Goal: Task Accomplishment & Management: Manage account settings

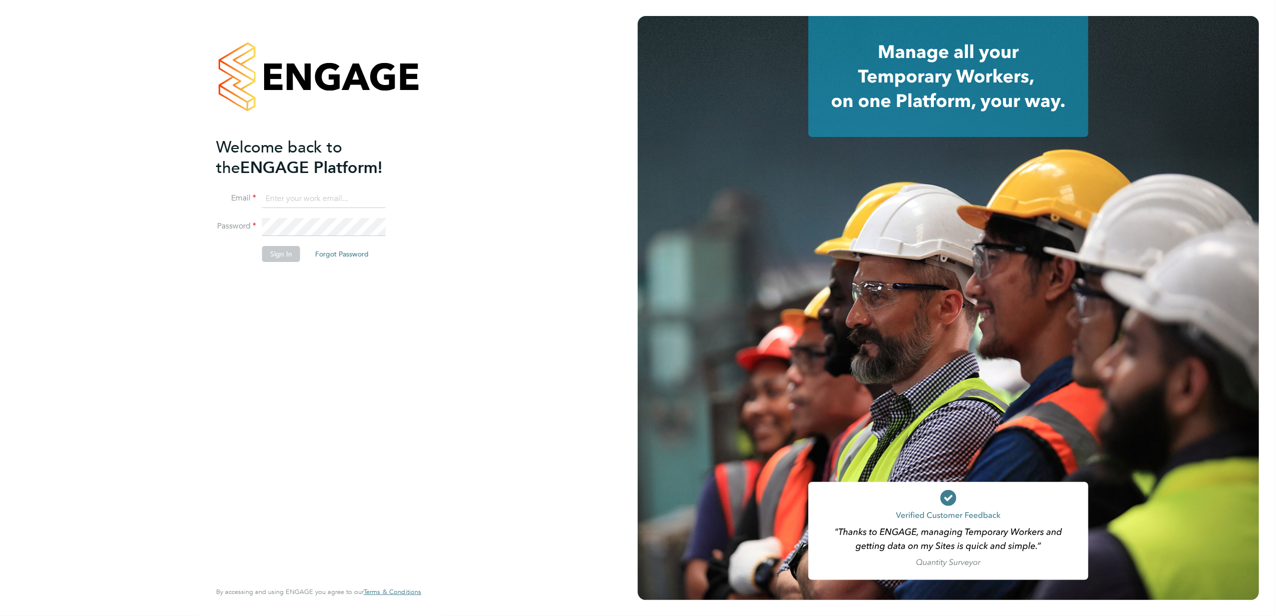
type input "financeapprentice@konnectrecruit.co.uk"
click at [263, 257] on button "Sign In" at bounding box center [281, 254] width 38 height 16
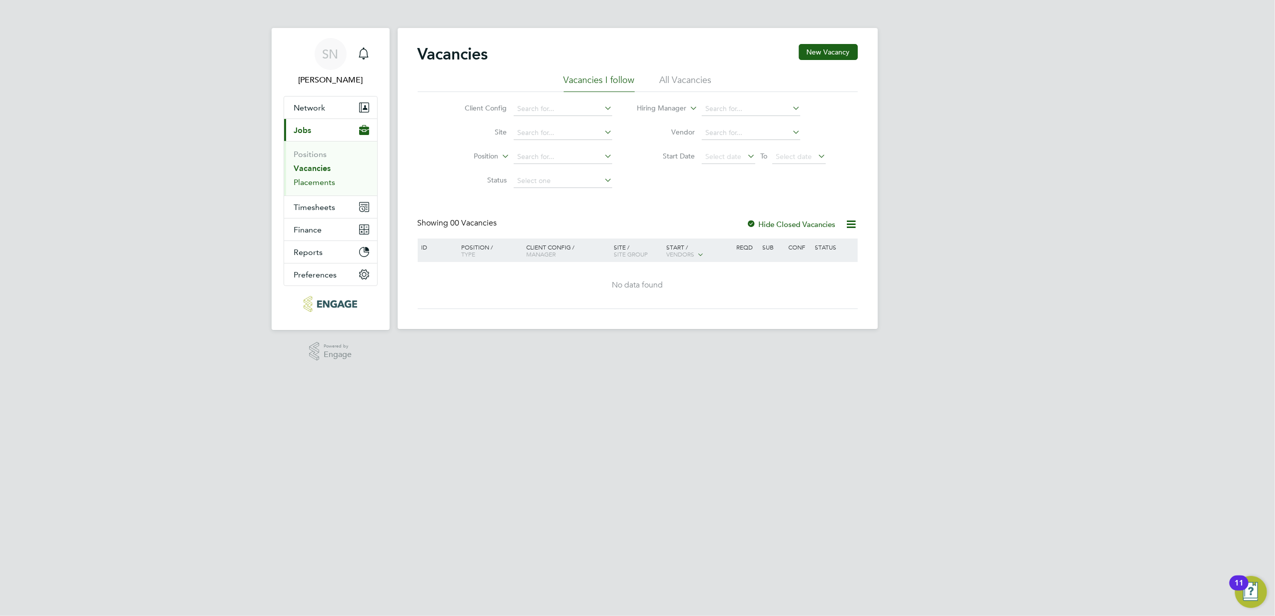
click at [311, 185] on link "Placements" at bounding box center [315, 183] width 42 height 10
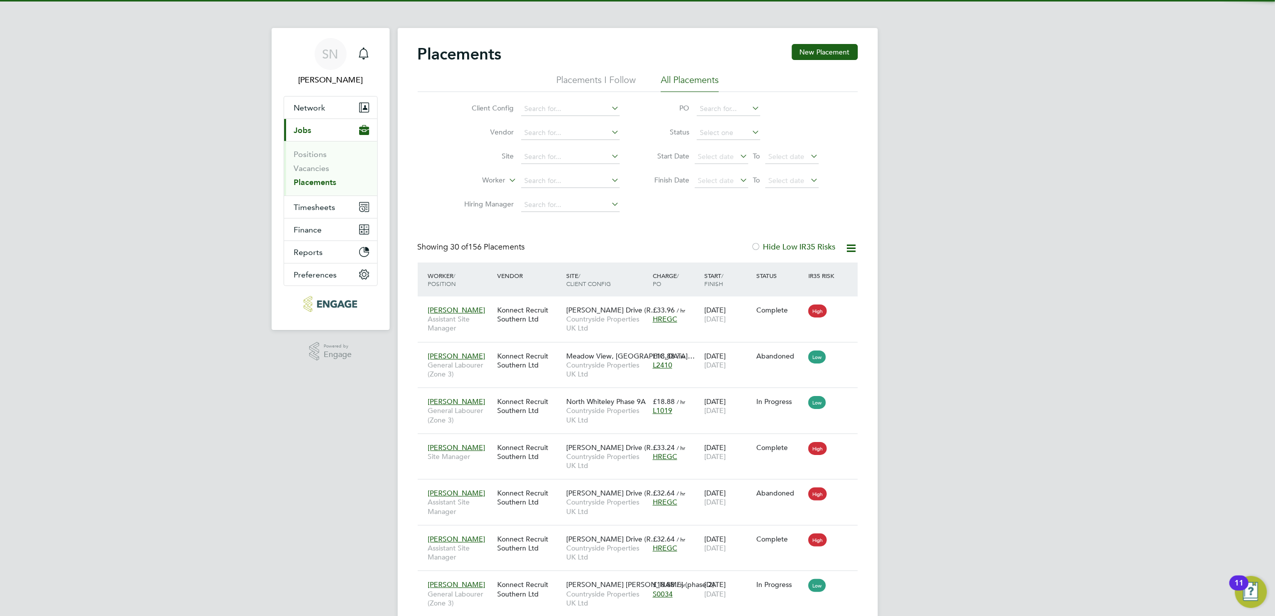
click at [553, 173] on li "Worker" at bounding box center [538, 181] width 188 height 24
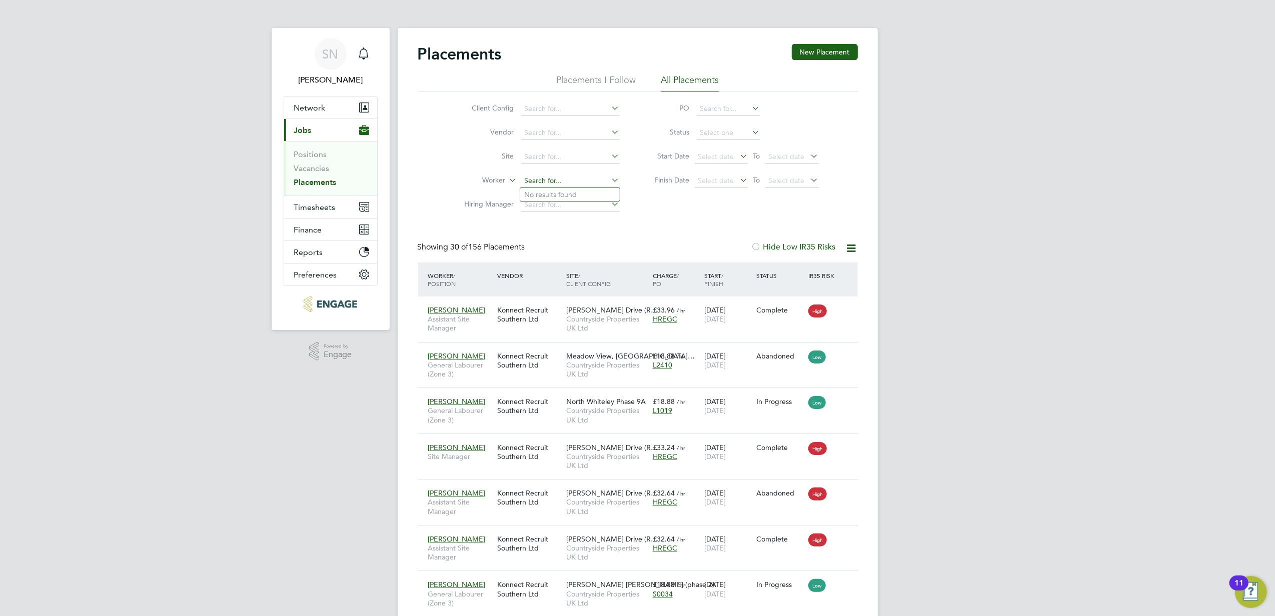
click at [554, 175] on input at bounding box center [570, 181] width 99 height 14
click at [557, 194] on li "[PERSON_NAME]" at bounding box center [582, 195] width 124 height 14
type input "[PERSON_NAME]"
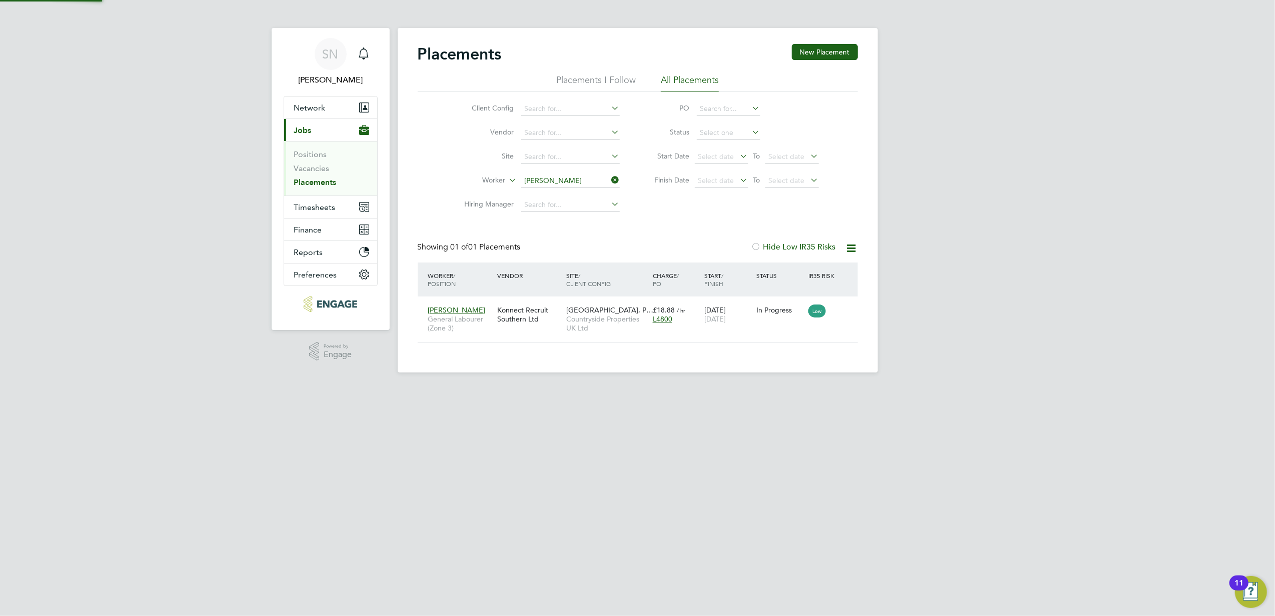
scroll to position [10, 47]
click at [537, 323] on div "Konnect Recruit Southern Ltd" at bounding box center [529, 315] width 69 height 28
click at [610, 181] on icon at bounding box center [610, 180] width 0 height 14
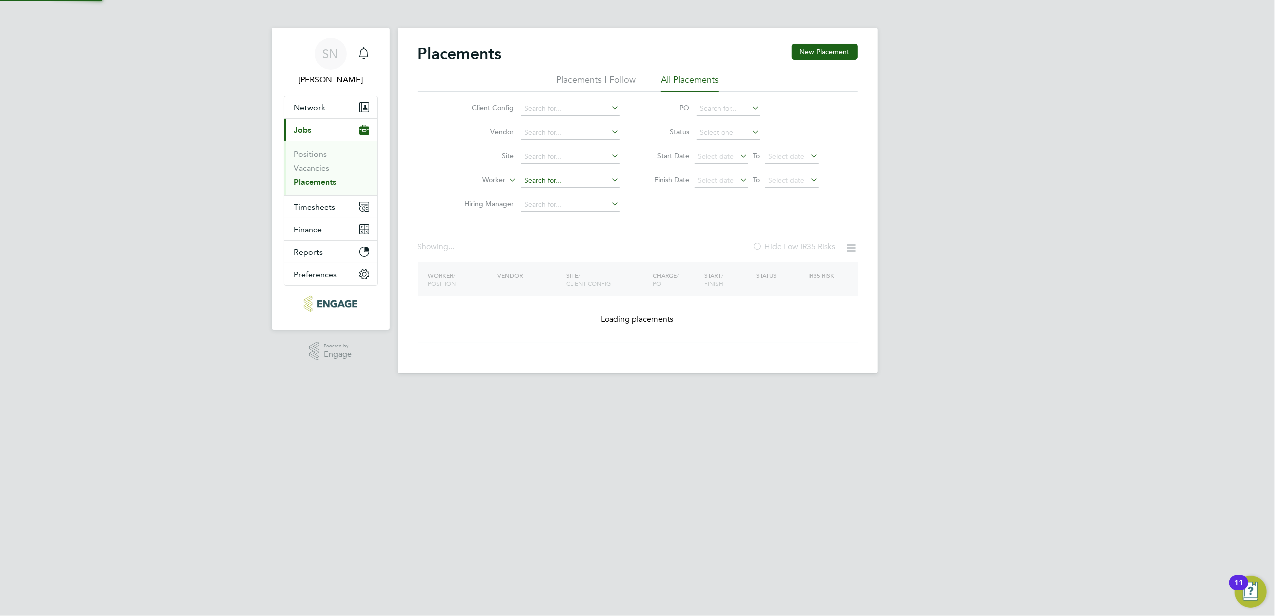
click at [579, 180] on input at bounding box center [570, 181] width 99 height 14
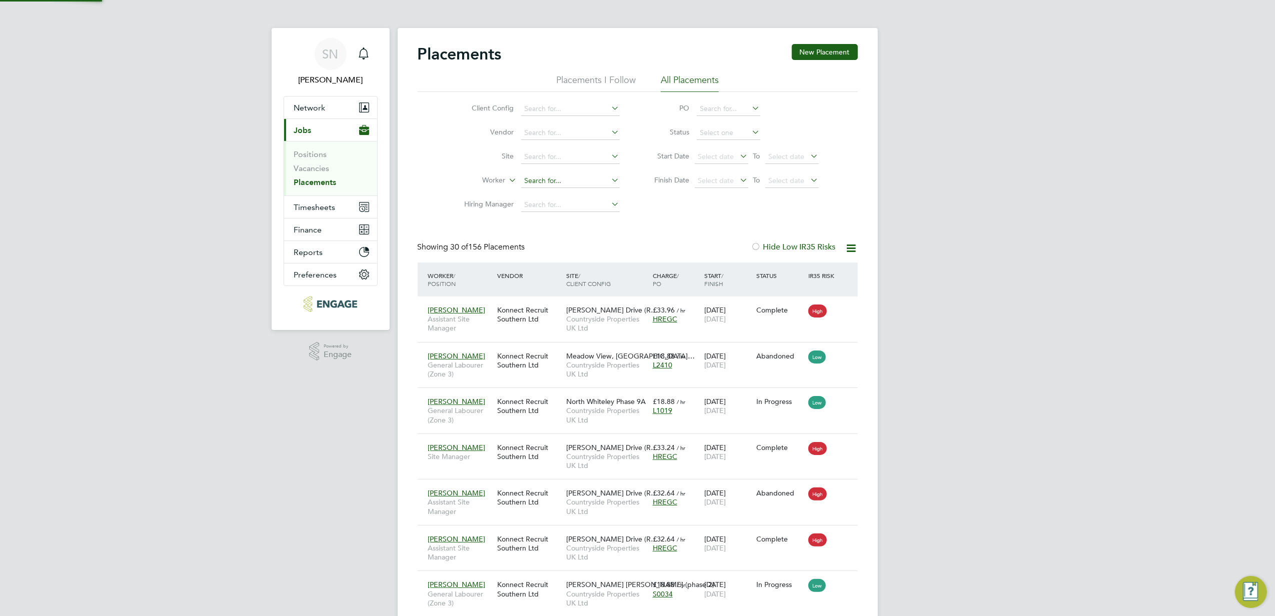
scroll to position [37, 87]
click at [563, 189] on li "[PERSON_NAME]" at bounding box center [570, 195] width 100 height 14
type input "[PERSON_NAME]"
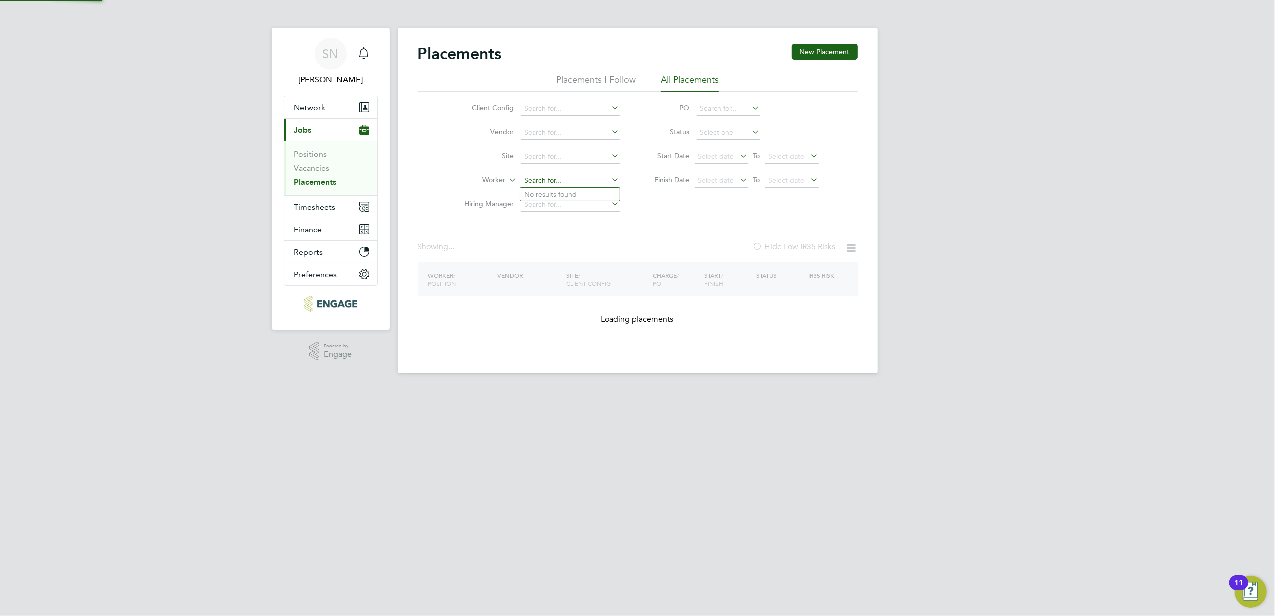
click at [575, 184] on input at bounding box center [570, 181] width 99 height 14
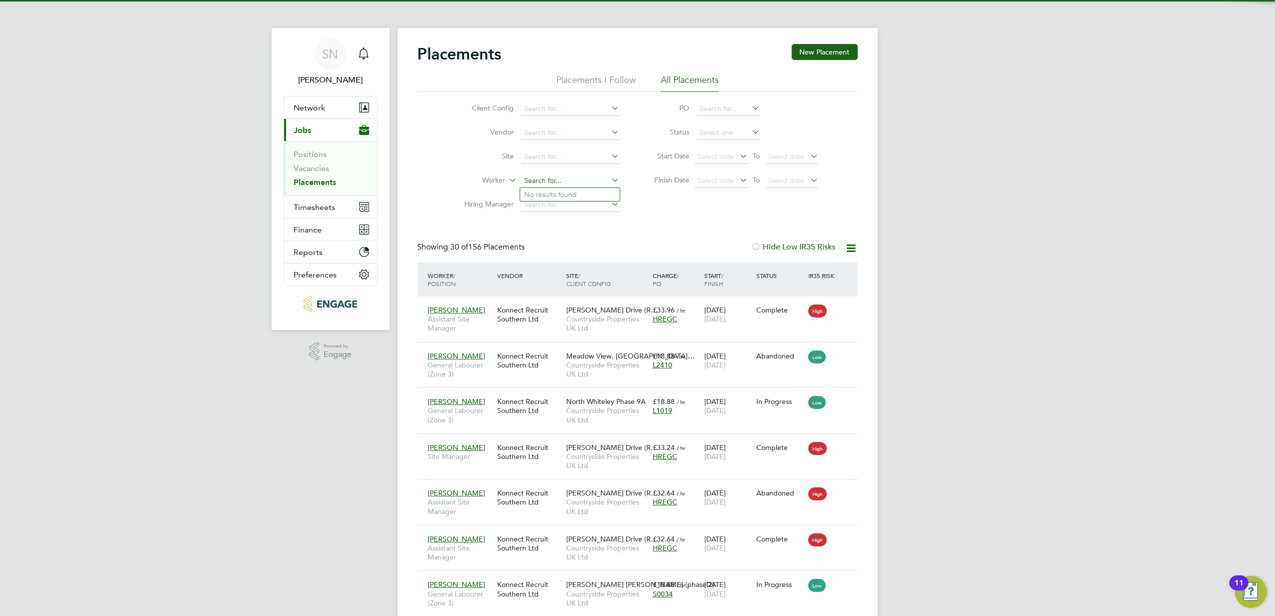
scroll to position [37, 87]
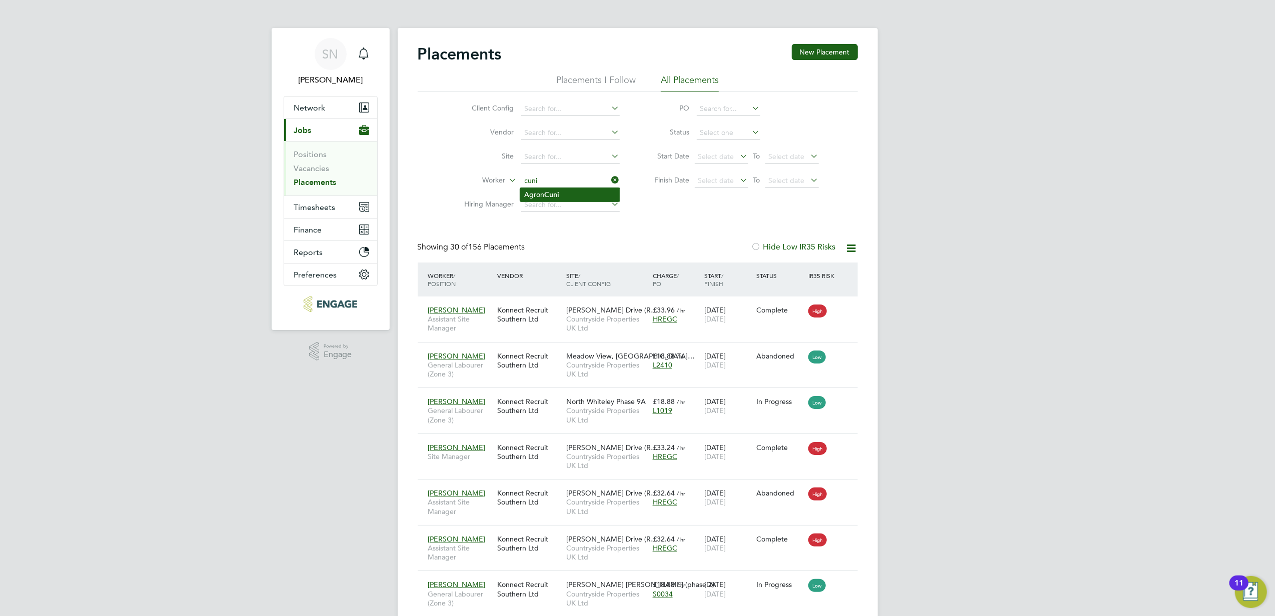
click at [580, 191] on li "Agron Cuni" at bounding box center [570, 195] width 100 height 14
type input "Agron Cuni"
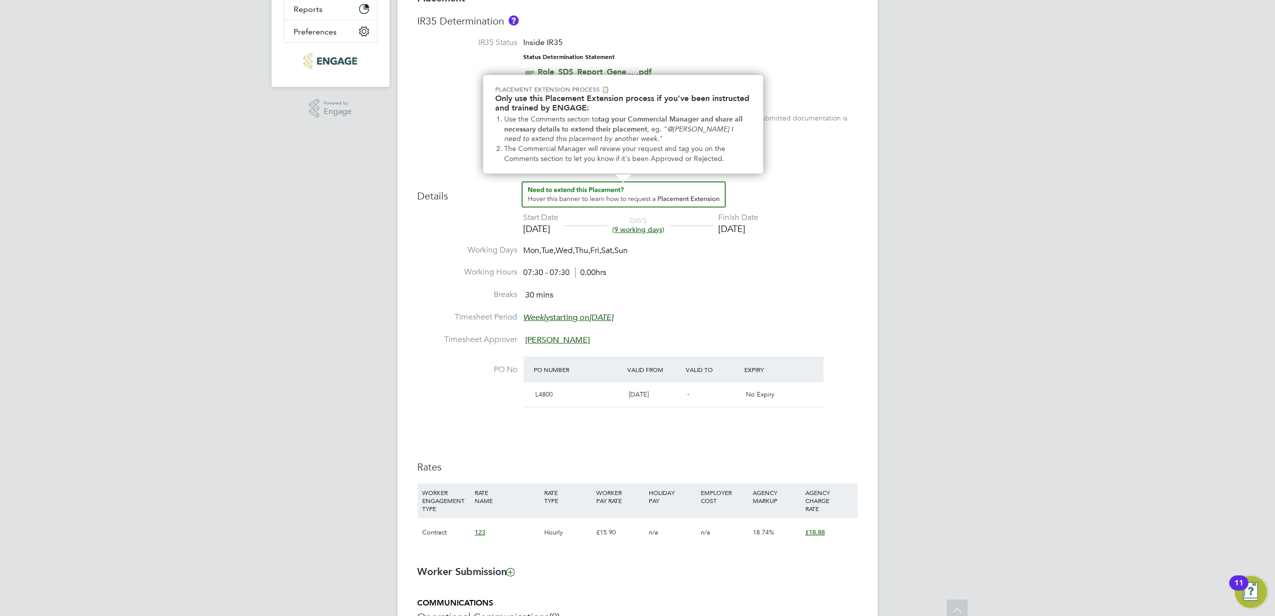
scroll to position [333, 0]
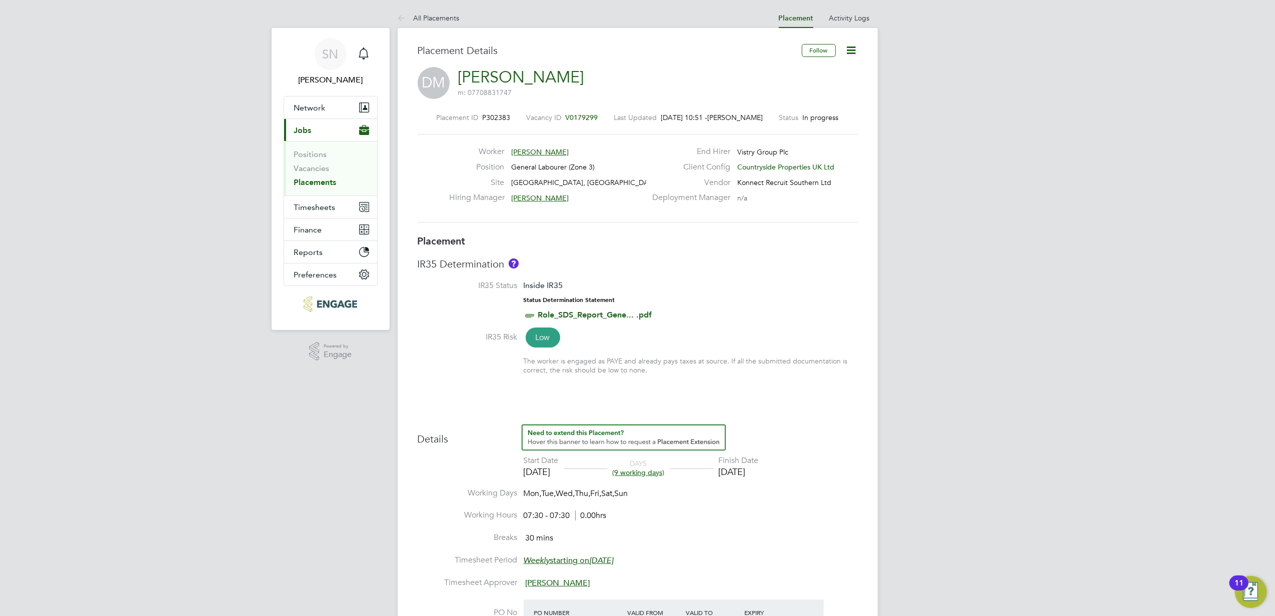
click at [753, 321] on li "IR35 Status Inside IR35 Status Determination Statement Role_SDS_Report_Gene... …" at bounding box center [638, 306] width 440 height 51
click at [619, 313] on link "Role_SDS_Report_Gene... .pdf" at bounding box center [595, 315] width 114 height 10
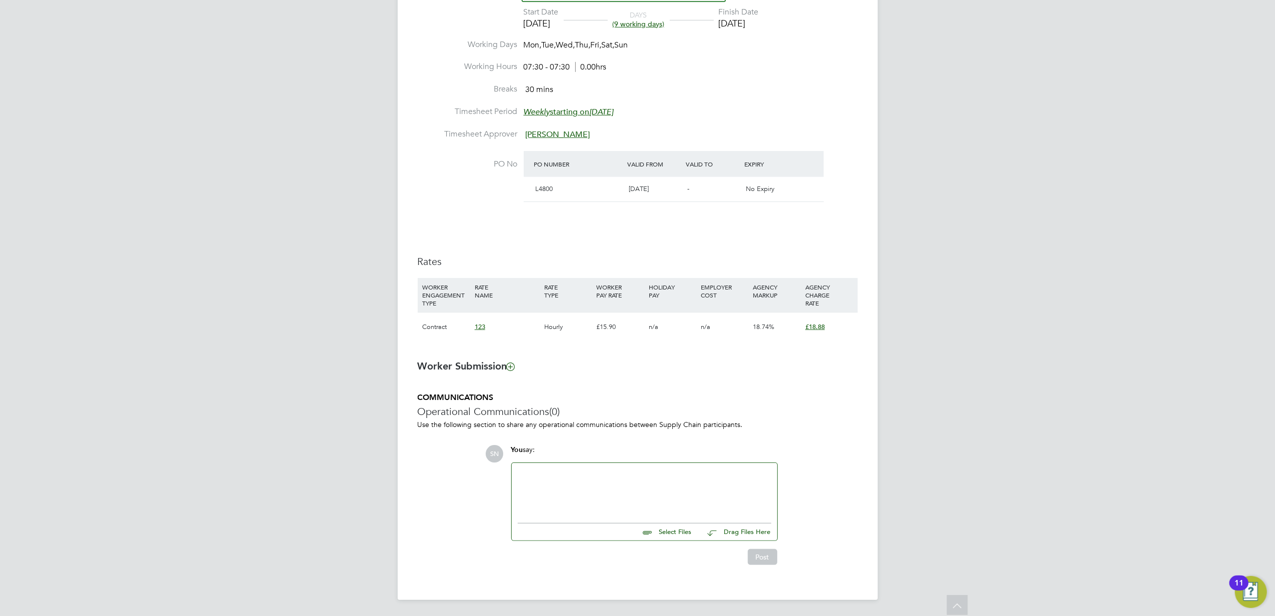
click at [543, 190] on span "L4800" at bounding box center [545, 189] width 18 height 9
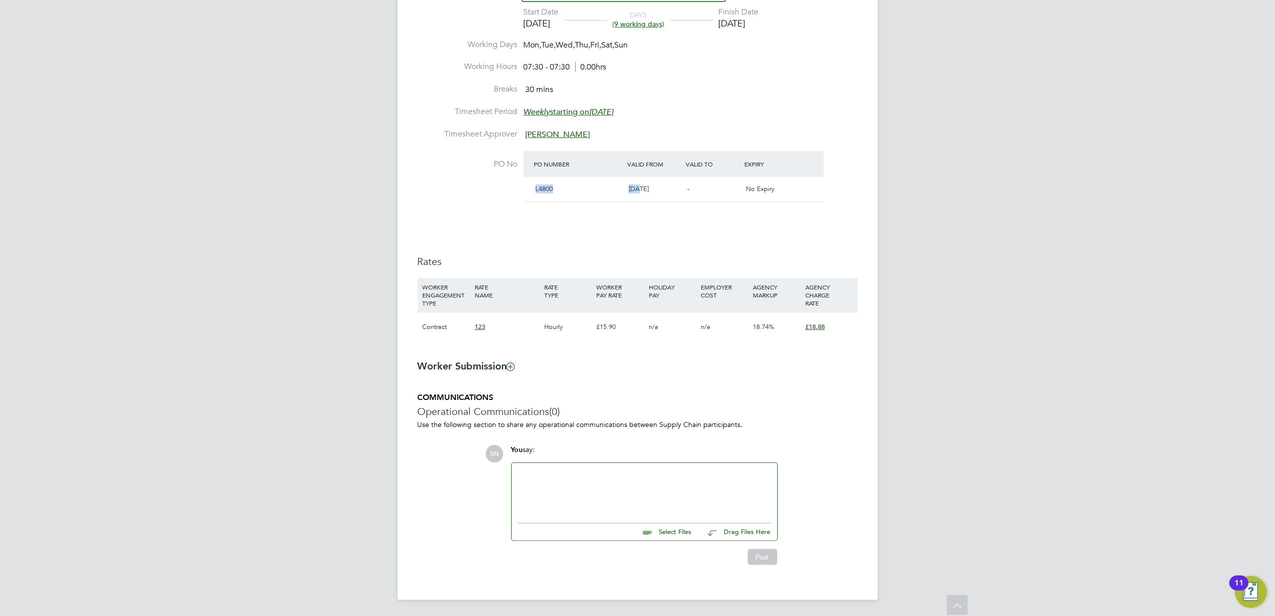
drag, startPoint x: 543, startPoint y: 190, endPoint x: 558, endPoint y: 200, distance: 18.5
click at [558, 200] on div "PO Number Valid From Valid To Expiry L4800 02 Sep 2024 - No Expiry" at bounding box center [674, 176] width 300 height 51
drag, startPoint x: 536, startPoint y: 188, endPoint x: 555, endPoint y: 185, distance: 18.7
click at [555, 185] on div "L4800" at bounding box center [579, 189] width 94 height 17
drag, startPoint x: 555, startPoint y: 185, endPoint x: 545, endPoint y: 186, distance: 9.6
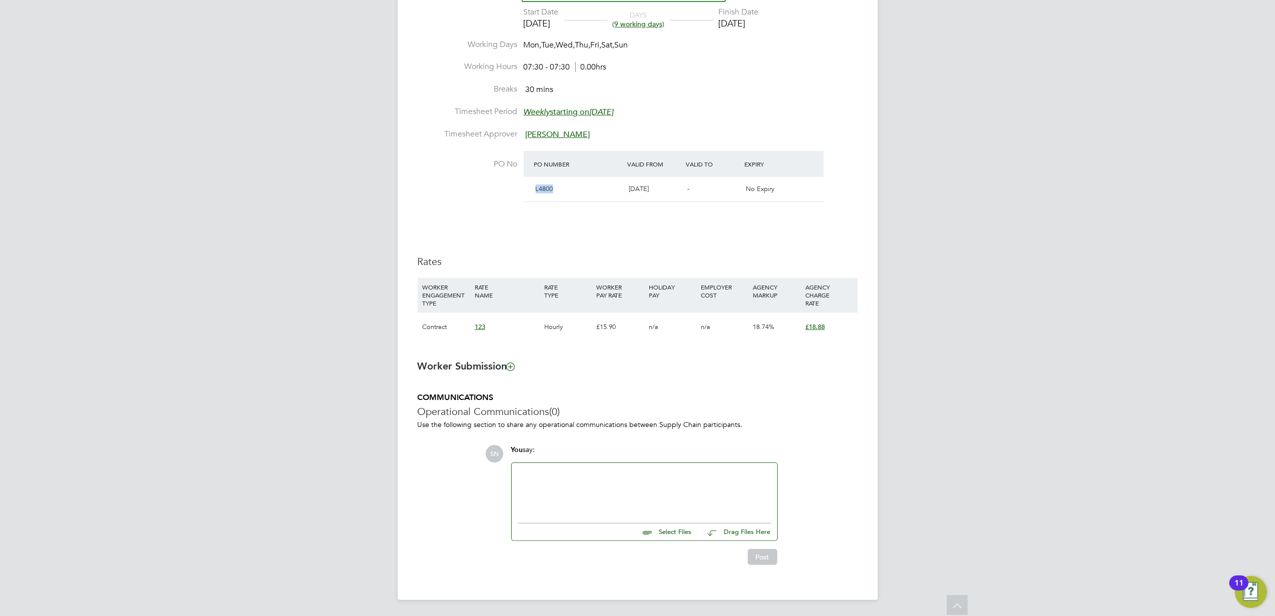
copy span "L4800"
